Goal: Answer question/provide support: Share knowledge or assist other users

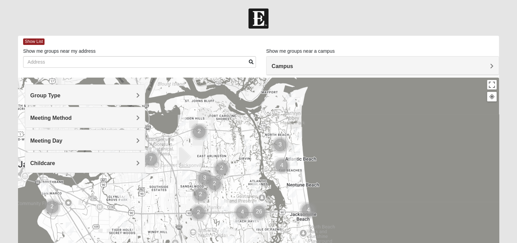
click at [135, 96] on h4 "Group Type" at bounding box center [85, 95] width 110 height 6
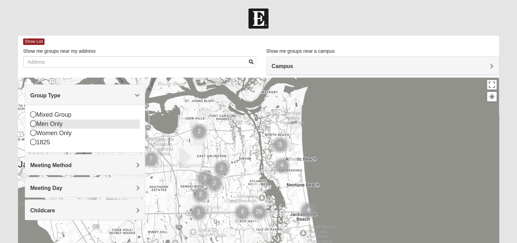
click at [35, 122] on icon at bounding box center [33, 123] width 6 height 6
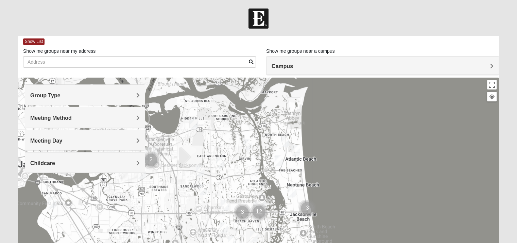
click at [72, 119] on span "Meeting Method" at bounding box center [50, 118] width 41 height 6
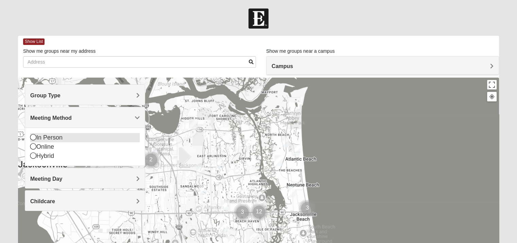
click at [33, 136] on icon at bounding box center [33, 137] width 6 height 6
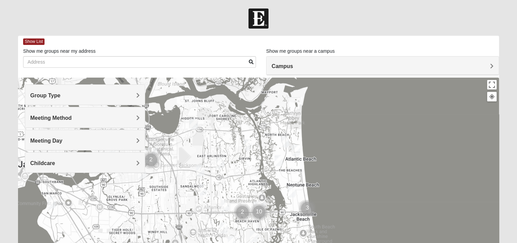
click at [381, 143] on div at bounding box center [258, 214] width 481 height 272
click at [369, 144] on div at bounding box center [258, 214] width 481 height 272
click at [134, 143] on h4 "Meeting Day" at bounding box center [85, 140] width 110 height 6
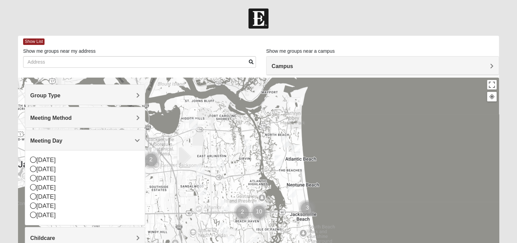
click at [50, 140] on span "Meeting Day" at bounding box center [46, 141] width 32 height 6
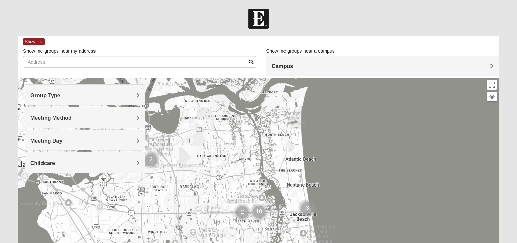
click at [51, 162] on span "Childcare" at bounding box center [42, 163] width 25 height 6
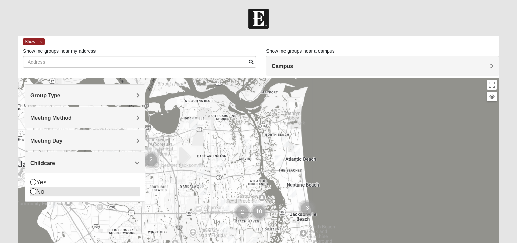
click at [34, 192] on icon at bounding box center [33, 191] width 6 height 6
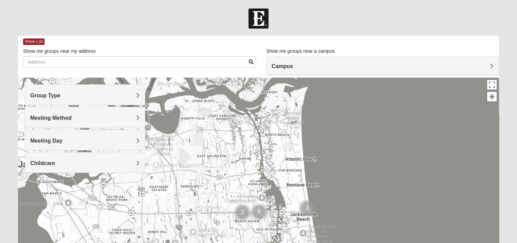
click at [376, 143] on div at bounding box center [258, 214] width 481 height 272
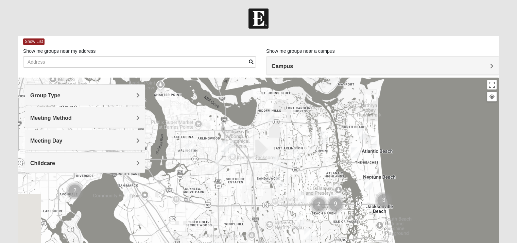
drag, startPoint x: 368, startPoint y: 151, endPoint x: 452, endPoint y: 150, distance: 84.0
click at [452, 150] on div at bounding box center [258, 214] width 481 height 272
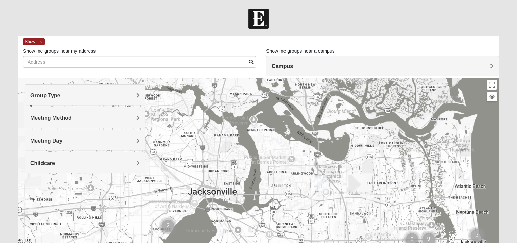
drag, startPoint x: 324, startPoint y: 152, endPoint x: 410, endPoint y: 179, distance: 89.7
click at [410, 179] on div at bounding box center [258, 214] width 481 height 272
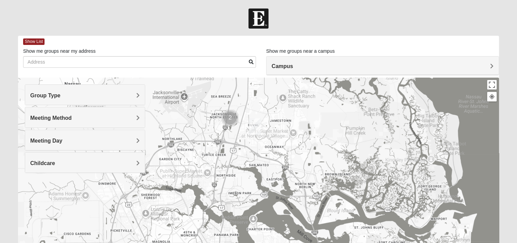
drag, startPoint x: 369, startPoint y: 121, endPoint x: 369, endPoint y: 223, distance: 101.7
click at [369, 223] on div at bounding box center [258, 214] width 481 height 272
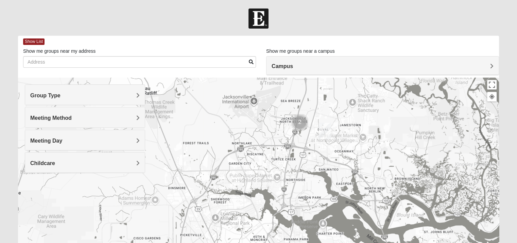
drag, startPoint x: 229, startPoint y: 161, endPoint x: 299, endPoint y: 165, distance: 70.5
click at [299, 165] on div at bounding box center [258, 214] width 481 height 272
click at [61, 95] on span "Group Type" at bounding box center [45, 96] width 30 height 6
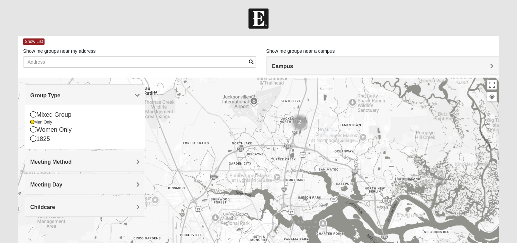
click at [61, 95] on span "Group Type" at bounding box center [45, 96] width 30 height 6
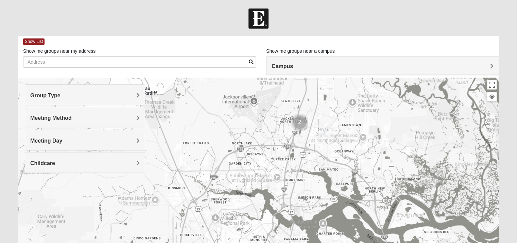
click at [72, 118] on span "Meeting Method" at bounding box center [50, 118] width 41 height 6
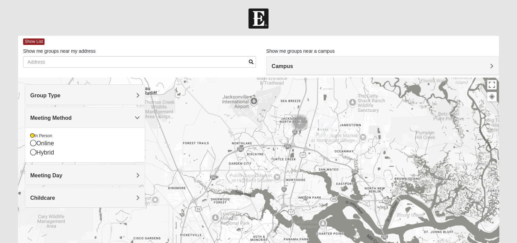
click at [72, 118] on span "Meeting Method" at bounding box center [50, 118] width 41 height 6
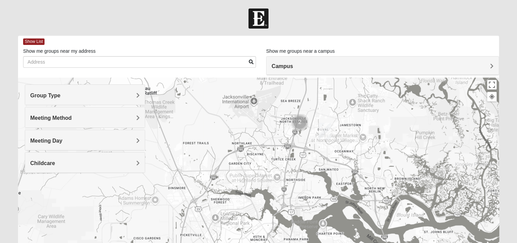
click at [128, 137] on h4 "Meeting Day" at bounding box center [85, 140] width 110 height 6
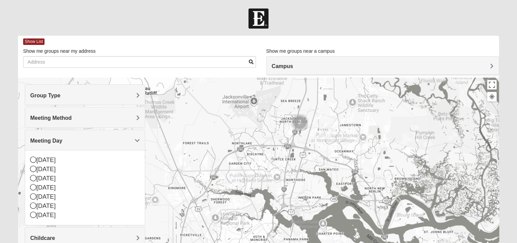
click at [128, 137] on h4 "Meeting Day" at bounding box center [85, 140] width 110 height 6
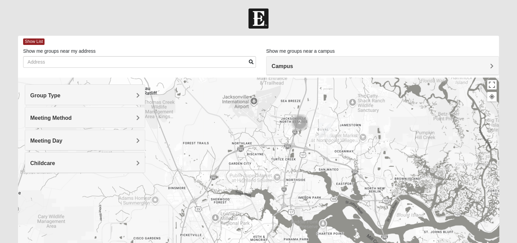
click at [117, 160] on h4 "Childcare" at bounding box center [85, 163] width 110 height 6
click at [35, 183] on icon at bounding box center [33, 182] width 6 height 6
click at [50, 164] on span "Childcare" at bounding box center [42, 163] width 25 height 6
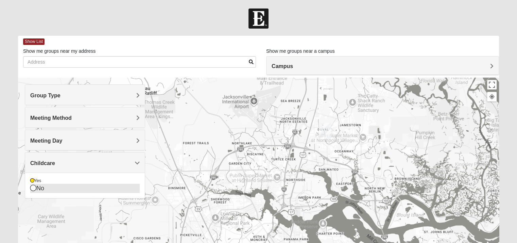
click at [33, 189] on icon at bounding box center [33, 188] width 6 height 6
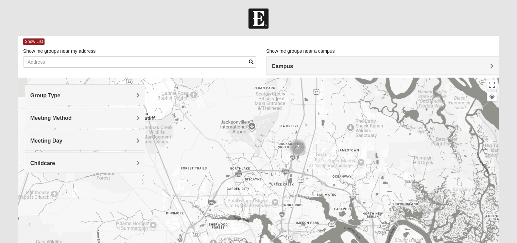
drag, startPoint x: 372, startPoint y: 113, endPoint x: 369, endPoint y: 144, distance: 31.8
click at [369, 144] on div at bounding box center [258, 214] width 481 height 272
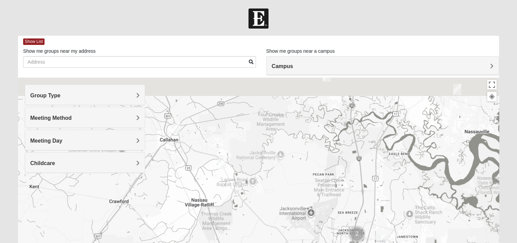
drag, startPoint x: 349, startPoint y: 115, endPoint x: 411, endPoint y: 202, distance: 107.1
click at [411, 202] on div at bounding box center [258, 214] width 481 height 272
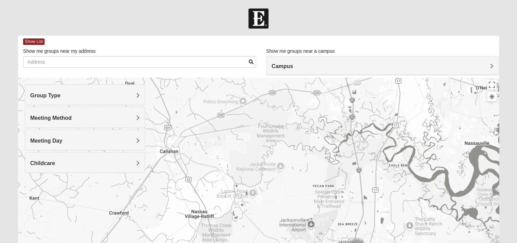
click at [221, 174] on img "Mens Batte 32011" at bounding box center [222, 175] width 14 height 17
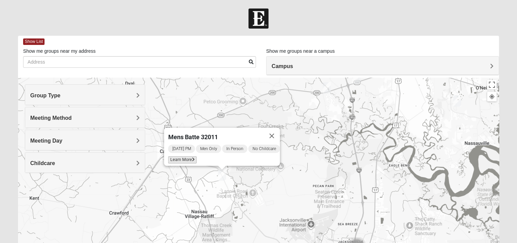
click at [183, 157] on span "Learn More" at bounding box center [182, 159] width 29 height 7
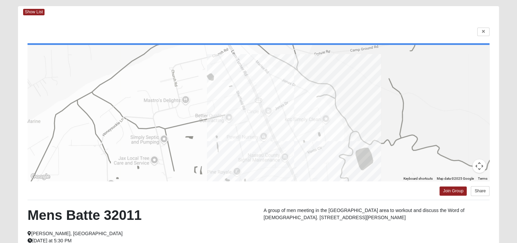
scroll to position [27, 0]
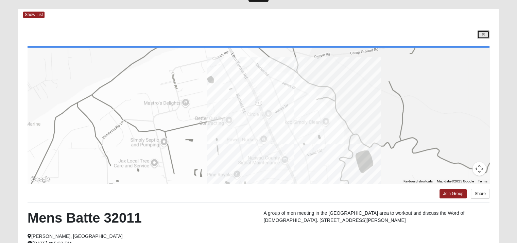
click at [484, 35] on icon at bounding box center [483, 34] width 3 height 4
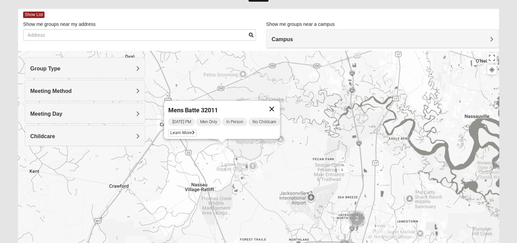
click at [276, 103] on button "Close" at bounding box center [272, 109] width 16 height 16
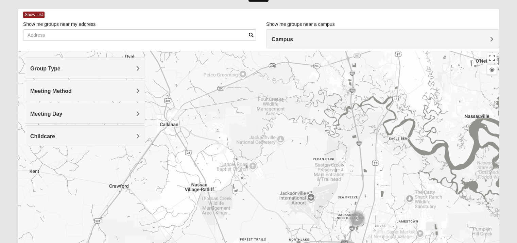
click at [329, 63] on img "Mens Evans 32097" at bounding box center [327, 60] width 14 height 17
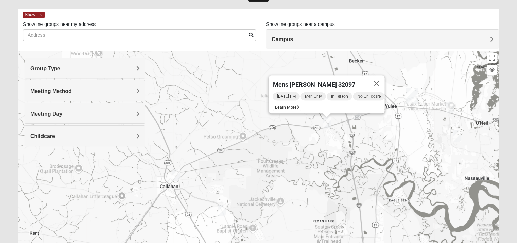
click at [287, 93] on span "Wednesday PM" at bounding box center [286, 96] width 27 height 8
click at [276, 104] on span "Learn More" at bounding box center [287, 107] width 29 height 7
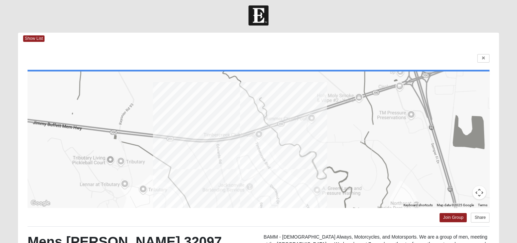
scroll to position [0, 0]
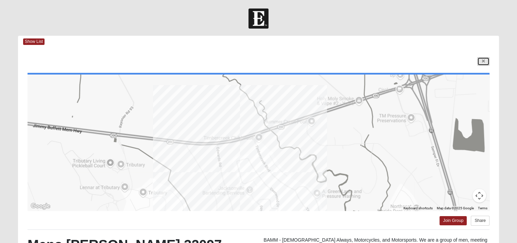
click at [482, 61] on icon at bounding box center [483, 61] width 3 height 4
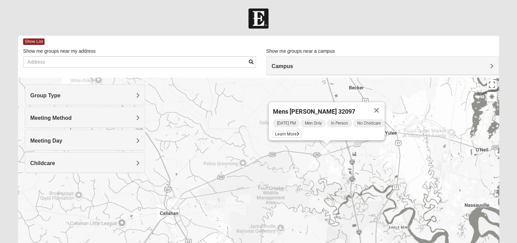
click at [357, 141] on img "Mens Marsh 32097" at bounding box center [357, 140] width 14 height 17
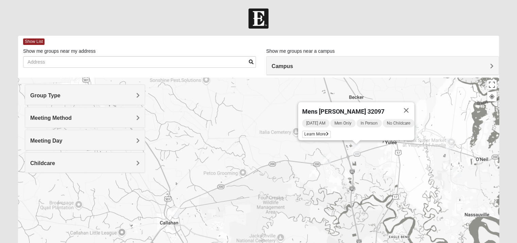
click at [313, 119] on span "Wednesday AM" at bounding box center [315, 123] width 27 height 8
click at [309, 132] on span "Learn More" at bounding box center [316, 134] width 29 height 7
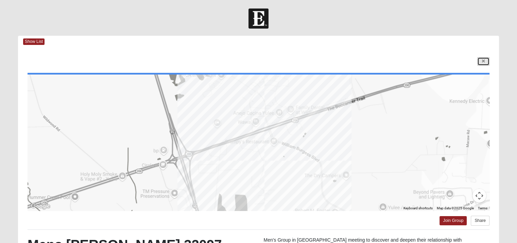
click at [484, 61] on icon at bounding box center [483, 61] width 3 height 4
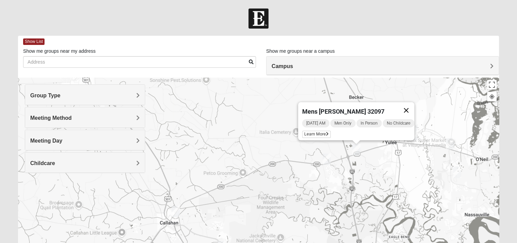
click at [415, 105] on button "Close" at bounding box center [406, 110] width 16 height 16
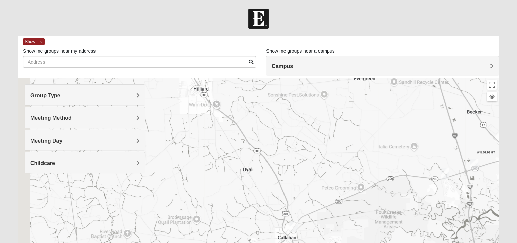
drag, startPoint x: 325, startPoint y: 137, endPoint x: 445, endPoint y: 150, distance: 121.1
click at [445, 149] on div at bounding box center [258, 214] width 481 height 272
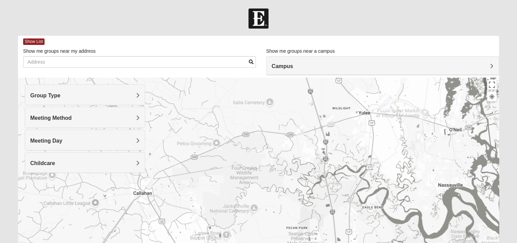
drag, startPoint x: 296, startPoint y: 183, endPoint x: 152, endPoint y: 140, distance: 150.2
click at [152, 140] on div at bounding box center [258, 214] width 481 height 272
click at [152, 183] on img "Mens Burt 32011" at bounding box center [150, 181] width 14 height 17
click at [181, 162] on div "Tuesday AM Men Only In Person No Childcare Learn More" at bounding box center [151, 162] width 112 height 22
drag, startPoint x: 181, startPoint y: 162, endPoint x: 255, endPoint y: 190, distance: 79.1
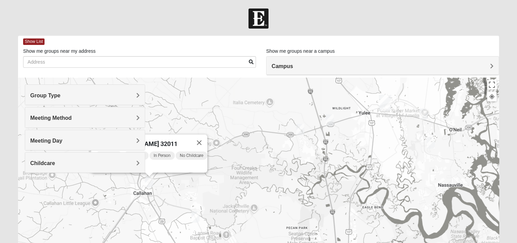
click at [255, 190] on div "Mens Burt 32011 Tuesday AM Men Only In Person No Childcare Learn More" at bounding box center [258, 214] width 481 height 272
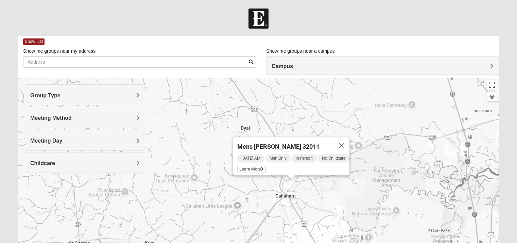
drag, startPoint x: 290, startPoint y: 202, endPoint x: 410, endPoint y: 194, distance: 119.7
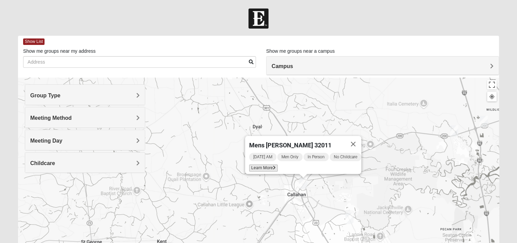
click at [258, 164] on span "Learn More" at bounding box center [263, 167] width 29 height 7
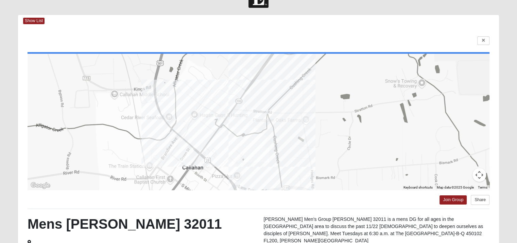
scroll to position [21, 0]
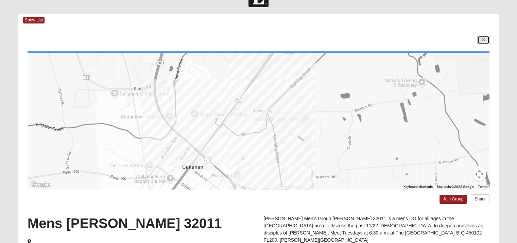
click at [485, 40] on link at bounding box center [484, 40] width 12 height 9
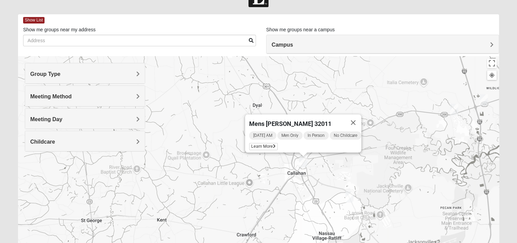
click at [453, 110] on img "Mens Evans 32097" at bounding box center [455, 109] width 14 height 17
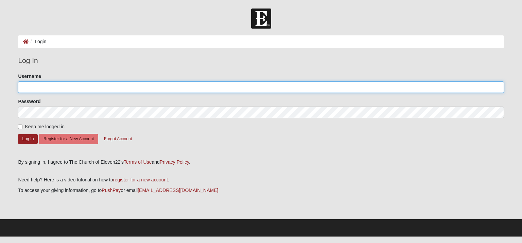
click at [37, 86] on input "Username" at bounding box center [261, 87] width 486 height 12
type input "Lsinell"
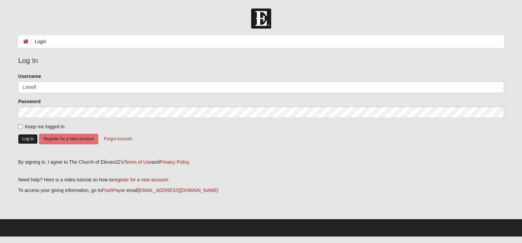
click at [26, 142] on button "Log In" at bounding box center [28, 139] width 20 height 10
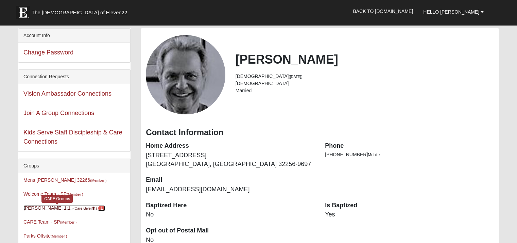
click at [73, 207] on small "(Care Giver )" at bounding box center [84, 208] width 23 height 4
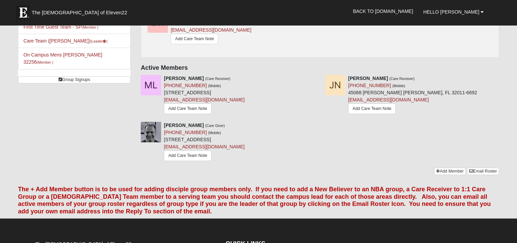
scroll to position [134, 0]
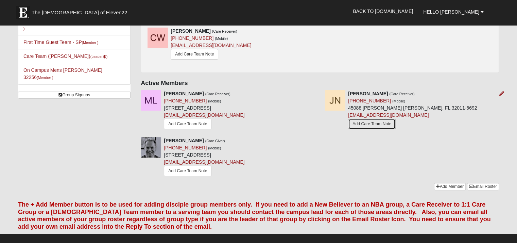
click at [366, 122] on link "Add Care Team Note" at bounding box center [372, 124] width 48 height 11
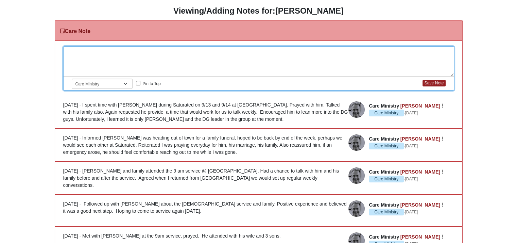
click at [80, 53] on div at bounding box center [259, 62] width 390 height 30
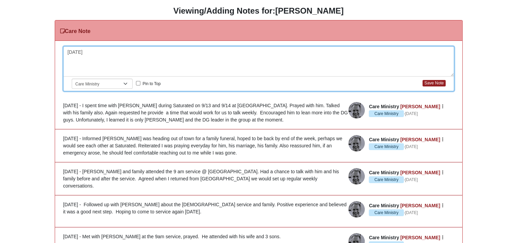
click at [89, 51] on div "9/15/25" at bounding box center [259, 62] width 390 height 30
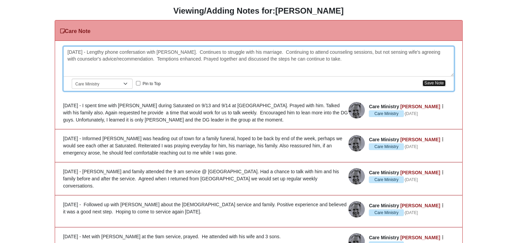
click at [435, 83] on button "Save Note" at bounding box center [434, 83] width 23 height 6
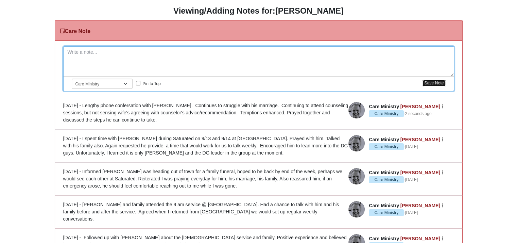
click at [435, 83] on button "Save Note" at bounding box center [434, 83] width 23 height 6
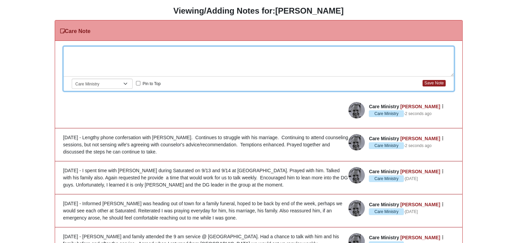
click at [76, 54] on div at bounding box center [259, 62] width 390 height 30
click at [430, 85] on button "Save Note" at bounding box center [434, 83] width 23 height 6
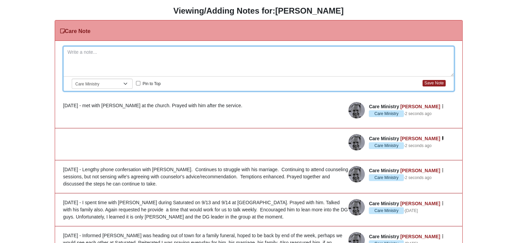
click at [442, 138] on icon "button" at bounding box center [443, 138] width 2 height 4
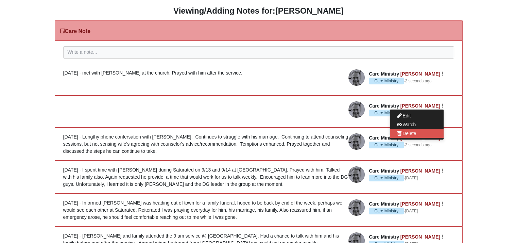
click at [414, 133] on button "Delete" at bounding box center [417, 133] width 54 height 9
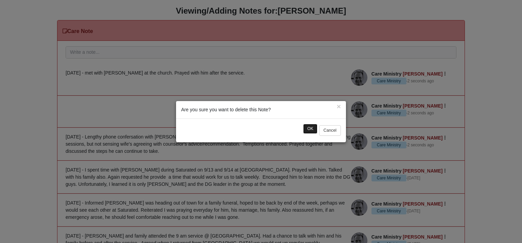
click at [312, 128] on button "OK" at bounding box center [310, 129] width 14 height 10
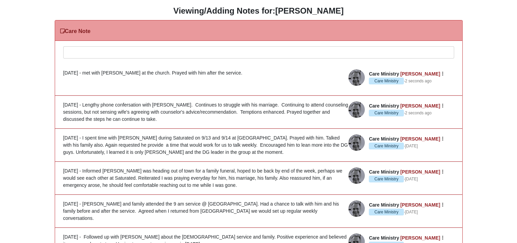
click at [75, 51] on div at bounding box center [259, 62] width 390 height 30
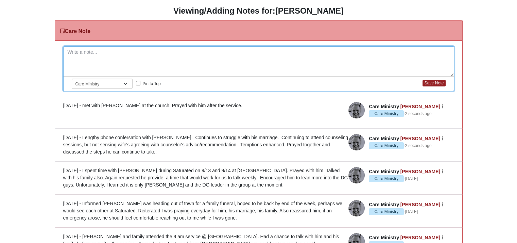
click at [219, 103] on div "9/21/25 - met with Jeremy at the church. Prayed with him after the service." at bounding box center [258, 105] width 391 height 7
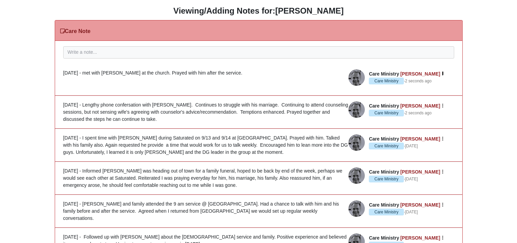
click at [442, 73] on icon "button" at bounding box center [443, 74] width 2 height 4
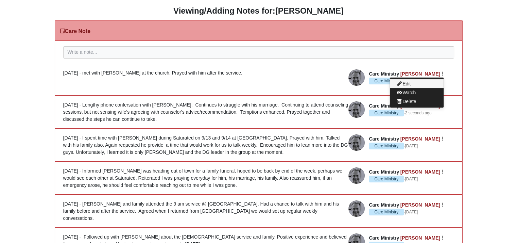
click at [406, 80] on button "Edit" at bounding box center [417, 83] width 54 height 9
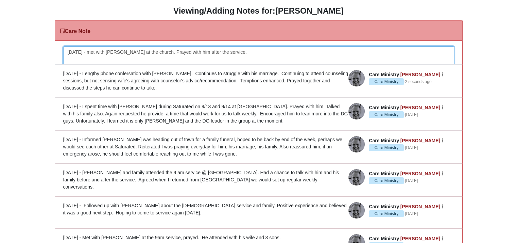
scroll to position [11, 0]
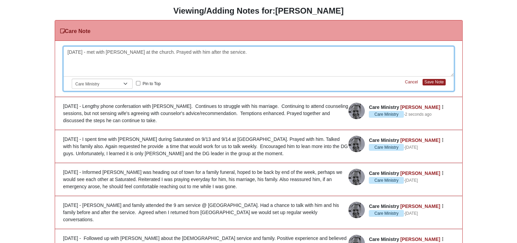
click at [225, 50] on div "9/21/25 - met with Jeremy at the church. Prayed with him after the service." at bounding box center [259, 62] width 390 height 30
click at [153, 52] on div "9/21/25 - met with Jeremy at the church. Conversations continued regarding stru…" at bounding box center [259, 62] width 390 height 30
click at [391, 54] on div "9/21/25 - met with Jeremy at the church. Prayed with him. Conversations continu…" at bounding box center [259, 62] width 390 height 30
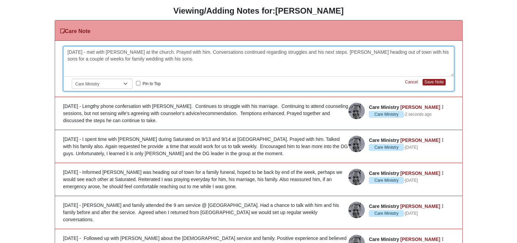
click at [362, 52] on div "9/21/25 - met with Jeremy at the church. Prayed with him. Conversations continu…" at bounding box center [259, 62] width 390 height 30
click at [87, 59] on div "9/21/25 - met with Jeremy at the church. Prayed with him. Conversations continu…" at bounding box center [259, 62] width 390 height 30
click at [79, 59] on div "9/21/25 - met with Jeremy at the church. Prayed with him. Conversations continu…" at bounding box center [259, 62] width 390 height 30
click at [431, 82] on button "Save Note" at bounding box center [434, 82] width 23 height 6
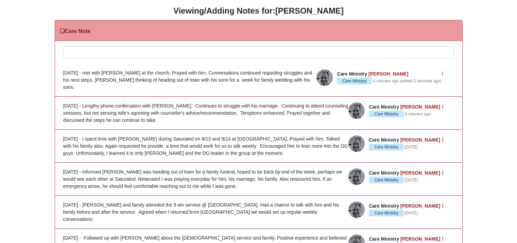
click at [74, 53] on div at bounding box center [259, 62] width 390 height 30
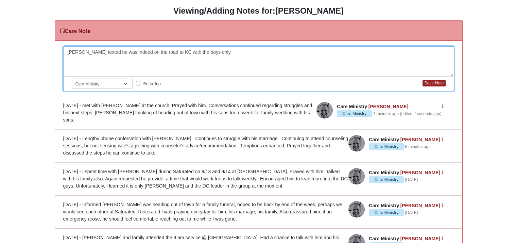
click at [68, 51] on div "Jeremy texted he was indeed on the road to KC with the boys only." at bounding box center [259, 62] width 390 height 30
click at [232, 50] on div "9/25/25 Jeremy texted he was indeed on the road to KC with the boys only." at bounding box center [259, 62] width 390 height 30
click at [433, 83] on button "Save Note" at bounding box center [434, 83] width 23 height 6
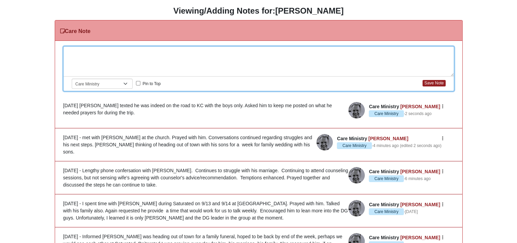
click at [67, 51] on div at bounding box center [259, 62] width 390 height 30
click at [83, 51] on div "10/3/25 Lengthy" at bounding box center [259, 62] width 390 height 30
click at [112, 53] on div "10/3/25 - Lengthy" at bounding box center [259, 62] width 390 height 30
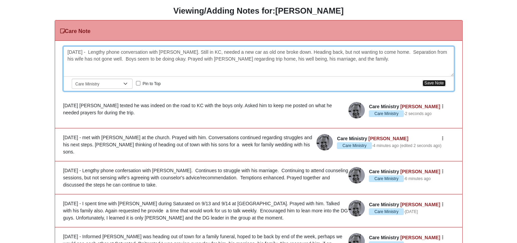
click at [431, 84] on button "Save Note" at bounding box center [434, 83] width 23 height 6
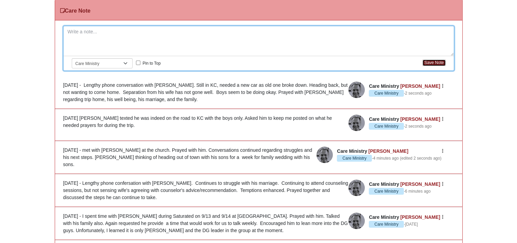
scroll to position [22, 0]
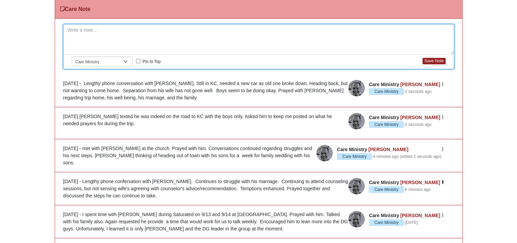
click at [444, 182] on icon "button" at bounding box center [443, 182] width 2 height 4
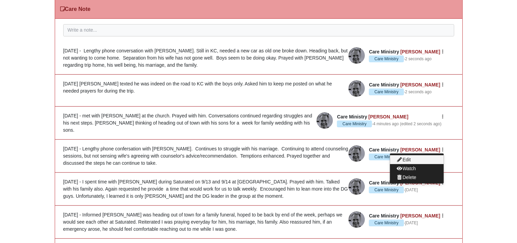
click at [410, 158] on button "Edit" at bounding box center [417, 159] width 54 height 9
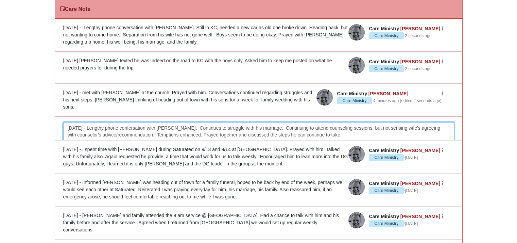
scroll to position [11, 0]
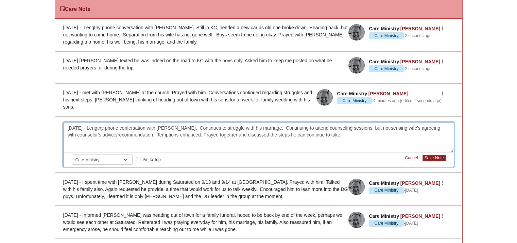
click at [193, 132] on div "9/15/25 - Lengthy phone confersation with Jeremy. Continues to struggle with hi…" at bounding box center [259, 137] width 390 height 30
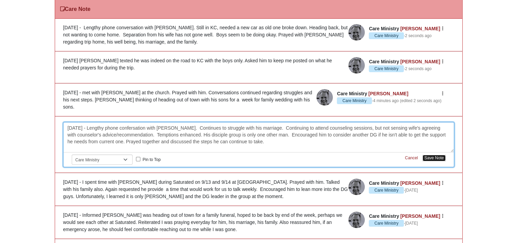
click at [438, 159] on button "Save Note" at bounding box center [434, 158] width 23 height 6
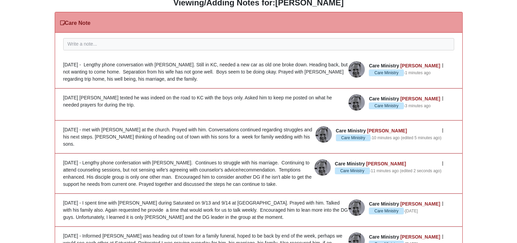
scroll to position [0, 0]
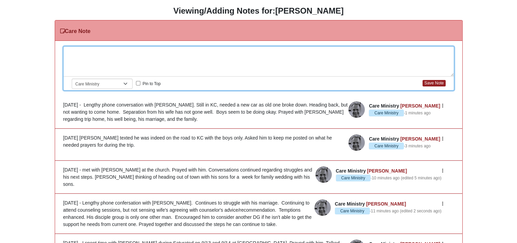
click at [81, 54] on div at bounding box center [259, 62] width 390 height 30
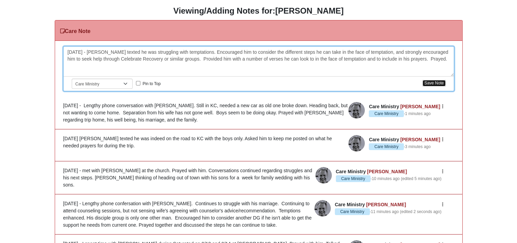
click at [430, 81] on button "Save Note" at bounding box center [434, 83] width 23 height 6
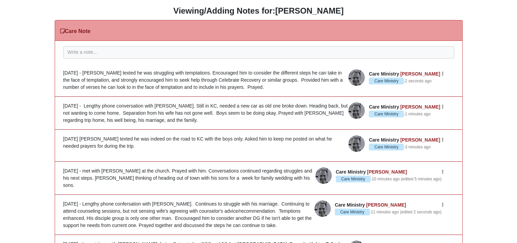
drag, startPoint x: 482, startPoint y: 27, endPoint x: 519, endPoint y: 27, distance: 36.7
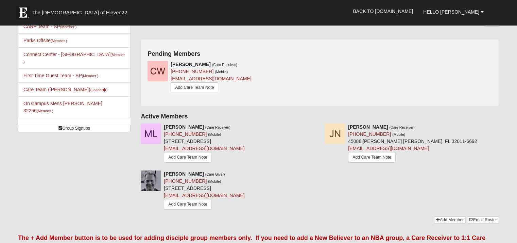
scroll to position [106, 0]
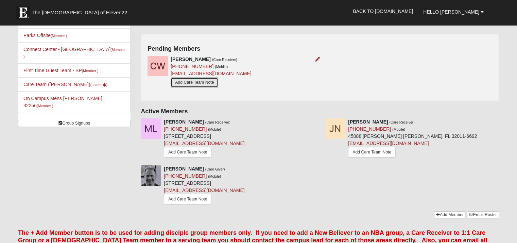
click at [199, 83] on link "Add Care Team Note" at bounding box center [195, 82] width 48 height 11
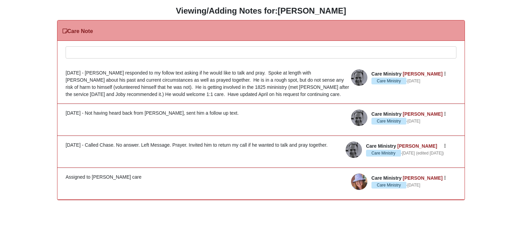
click at [74, 51] on div at bounding box center [261, 62] width 390 height 30
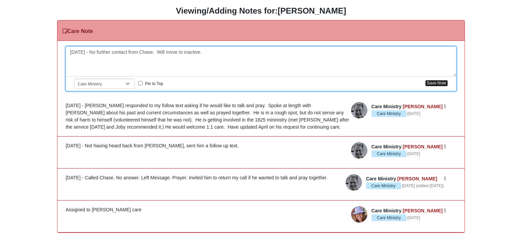
click at [433, 81] on button "Save Note" at bounding box center [437, 83] width 23 height 6
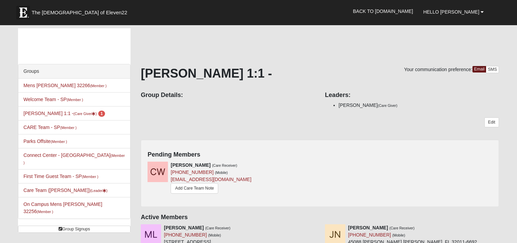
scroll to position [106, 0]
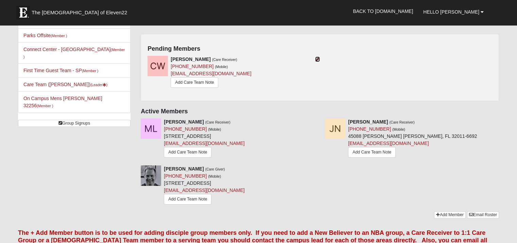
click at [318, 60] on icon at bounding box center [317, 59] width 5 height 5
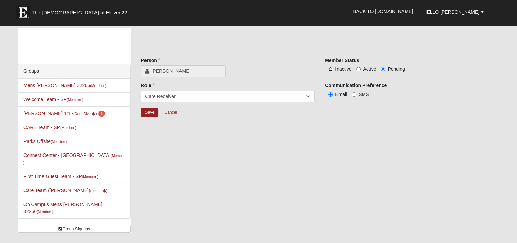
click at [330, 69] on input "Inactive" at bounding box center [331, 69] width 4 height 4
radio input "true"
click at [147, 113] on input "Save" at bounding box center [150, 112] width 18 height 10
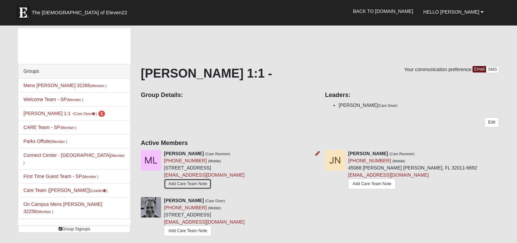
click at [189, 183] on link "Add Care Team Note" at bounding box center [188, 184] width 48 height 11
click at [316, 155] on icon at bounding box center [317, 153] width 5 height 5
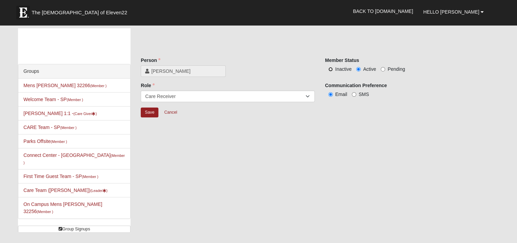
click at [332, 69] on input "Inactive" at bounding box center [331, 69] width 4 height 4
radio input "true"
click at [147, 113] on input "Save" at bounding box center [150, 112] width 18 height 10
